Goal: Find specific page/section: Find specific page/section

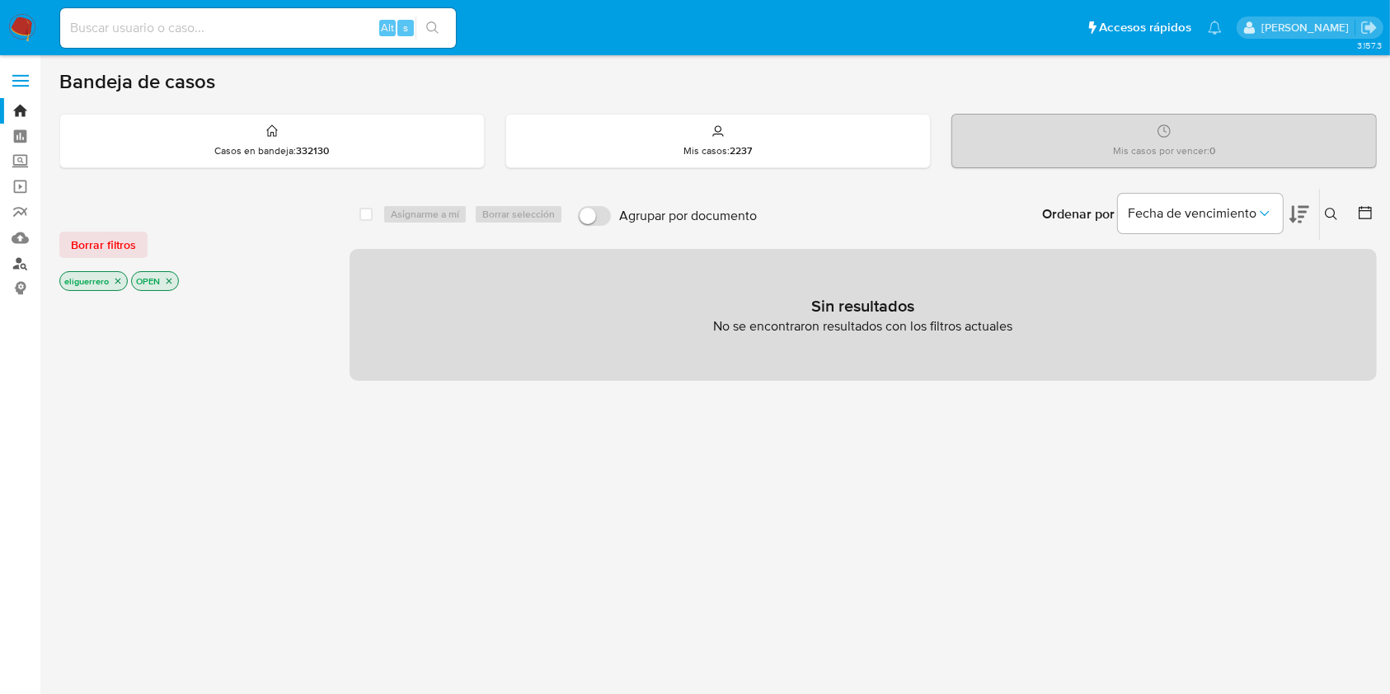
click at [14, 257] on link "Buscador de personas" at bounding box center [98, 264] width 196 height 26
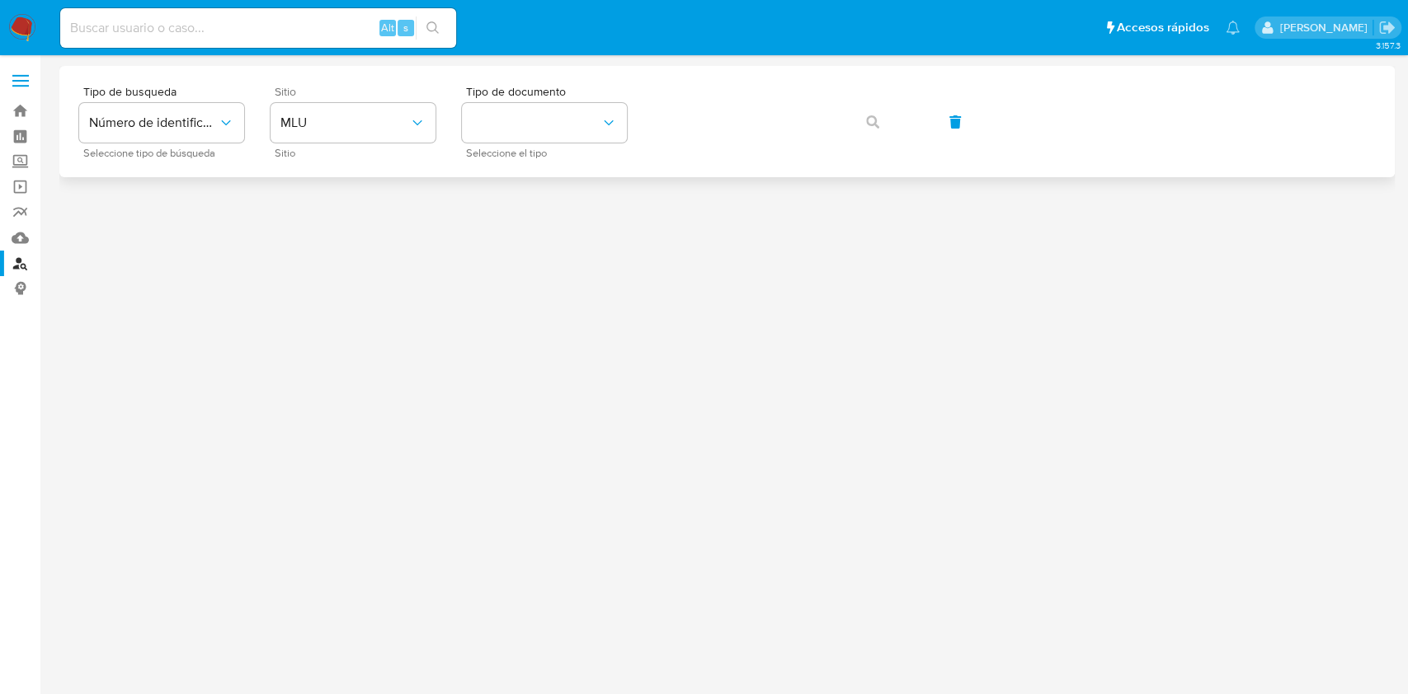
click at [356, 99] on div "Sitio MLU Sitio" at bounding box center [352, 122] width 165 height 72
click at [344, 116] on span "MLU" at bounding box center [344, 123] width 129 height 16
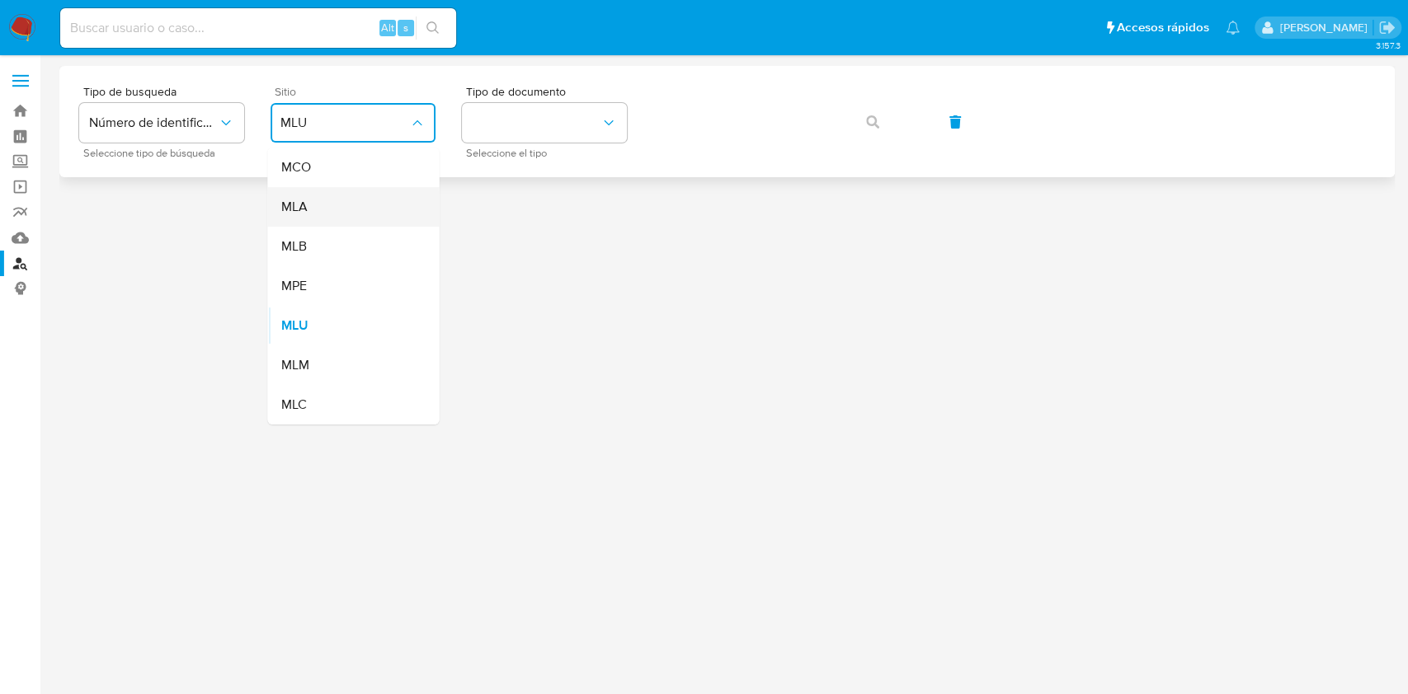
click at [351, 222] on div "MLA" at bounding box center [347, 207] width 135 height 40
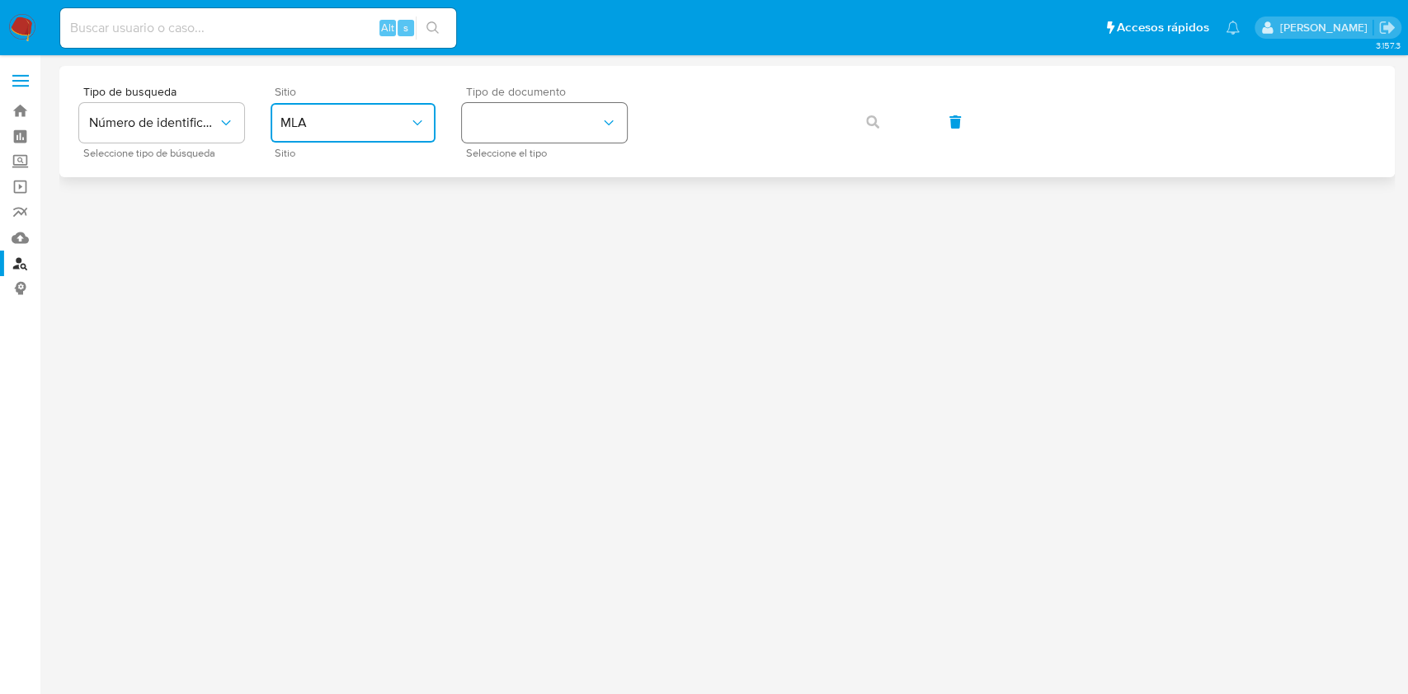
click at [506, 125] on button "identificationType" at bounding box center [544, 123] width 165 height 40
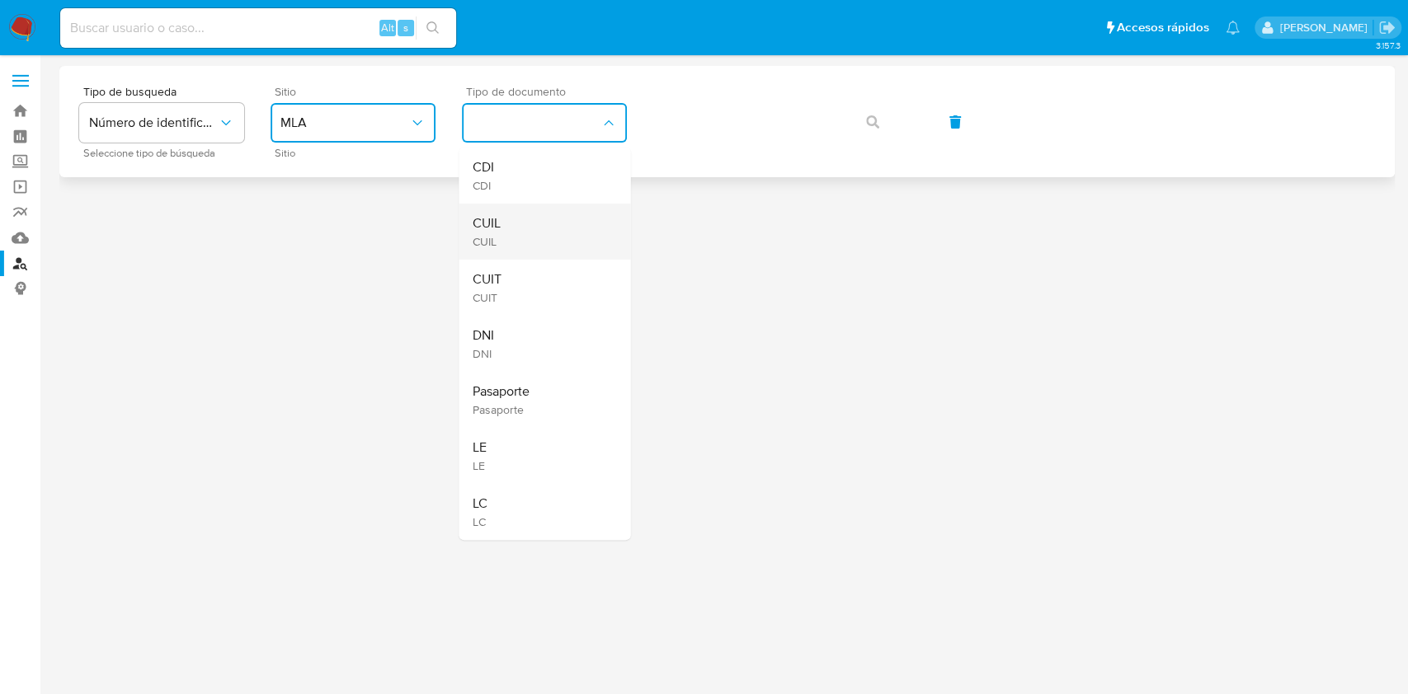
click at [515, 220] on div "CUIL CUIL" at bounding box center [539, 232] width 135 height 56
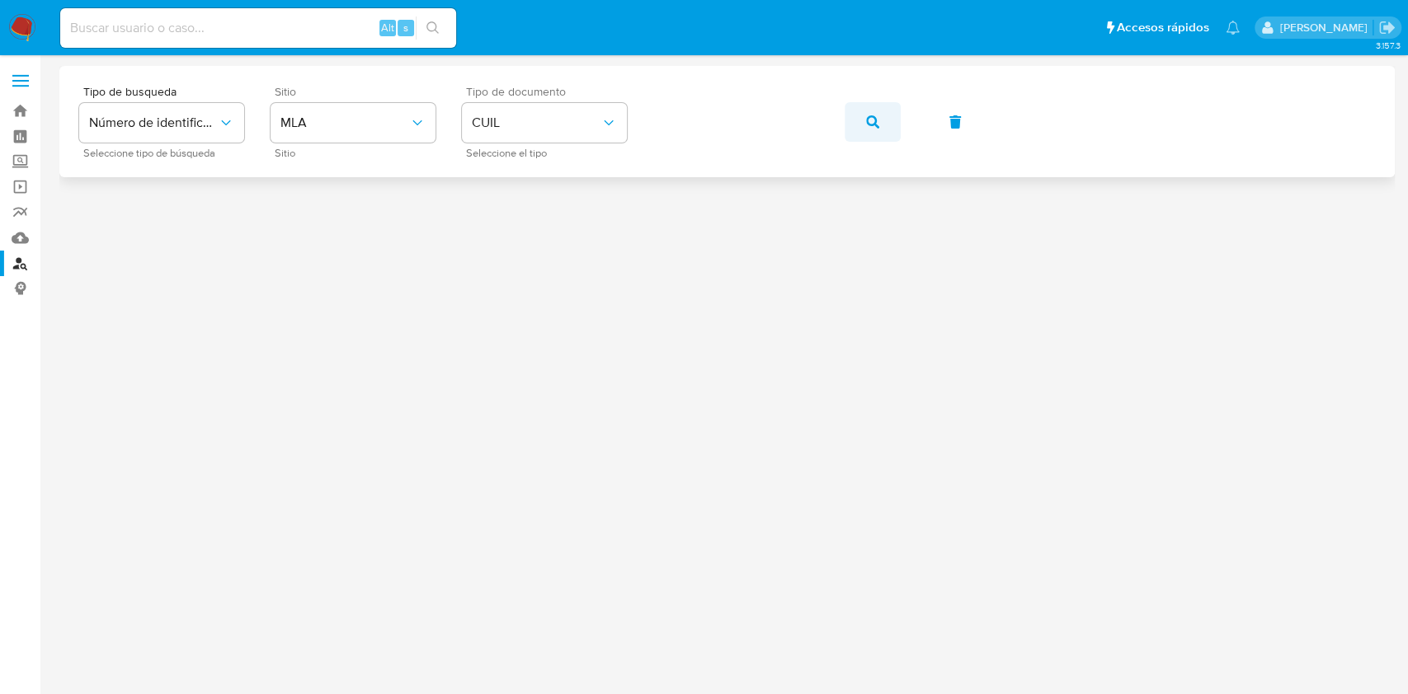
click at [882, 130] on button "button" at bounding box center [872, 122] width 56 height 40
